Goal: Information Seeking & Learning: Check status

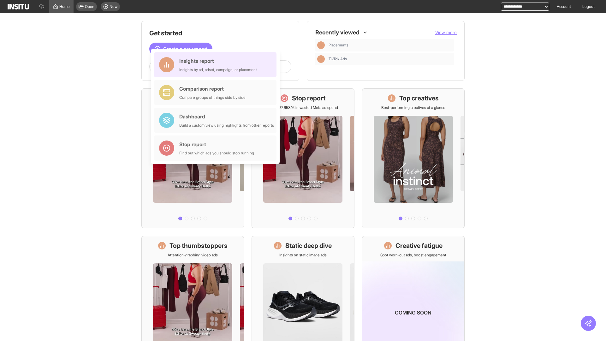
click at [217, 65] on div "Insights report Insights by ad, adset, campaign, or placement" at bounding box center [218, 64] width 78 height 15
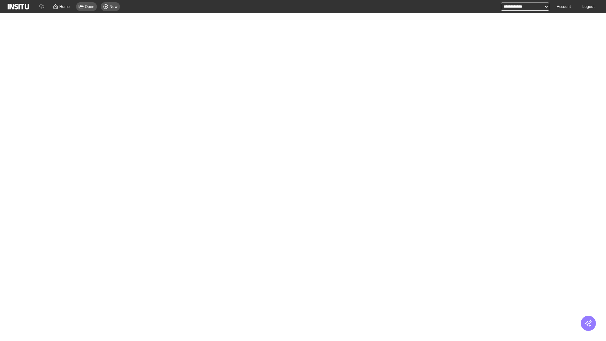
select select "**"
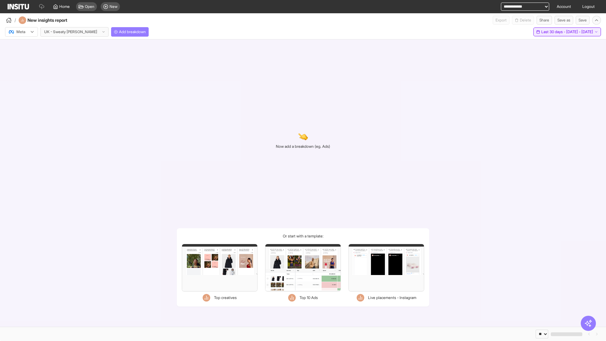
click at [554, 32] on span "Last 30 days - [DATE] - [DATE]" at bounding box center [567, 31] width 52 height 5
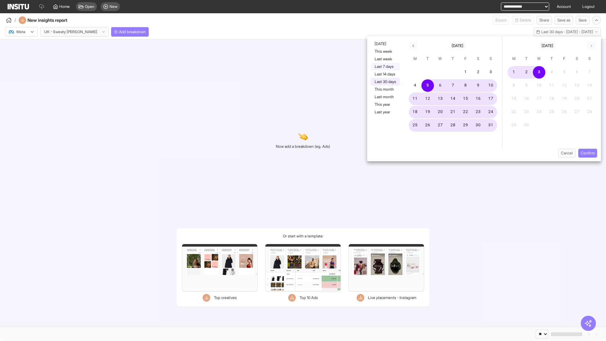
click at [385, 67] on button "Last 7 days" at bounding box center [385, 67] width 29 height 8
